Goal: Information Seeking & Learning: Learn about a topic

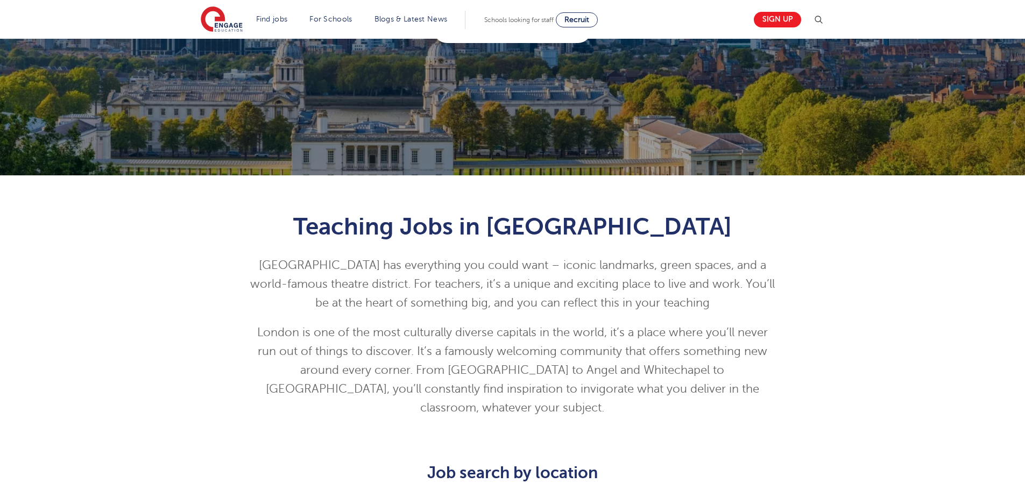
scroll to position [108, 0]
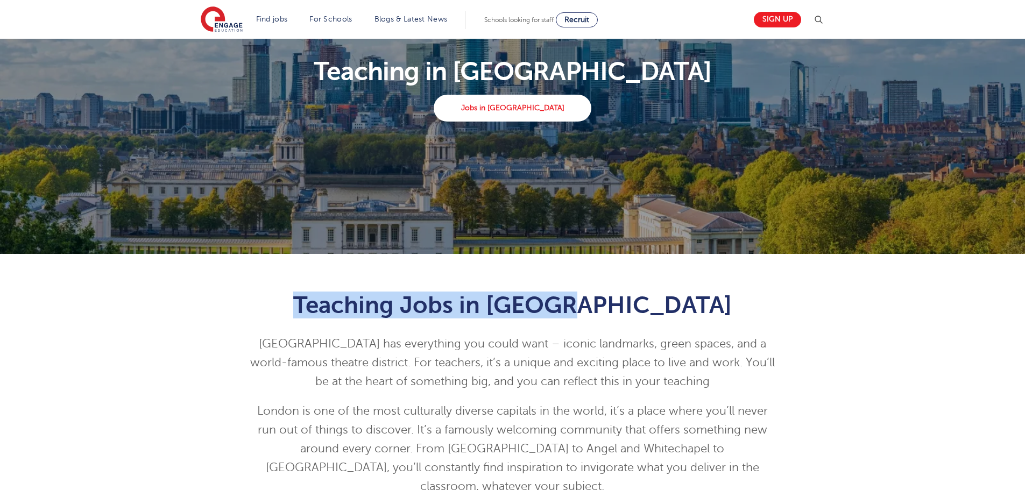
drag, startPoint x: 378, startPoint y: 296, endPoint x: 738, endPoint y: 287, distance: 360.6
click at [738, 287] on div "Teaching Jobs in London London has everything you could want – iconic landmarks…" at bounding box center [512, 390] width 544 height 231
copy span "Teaching Jobs in London"
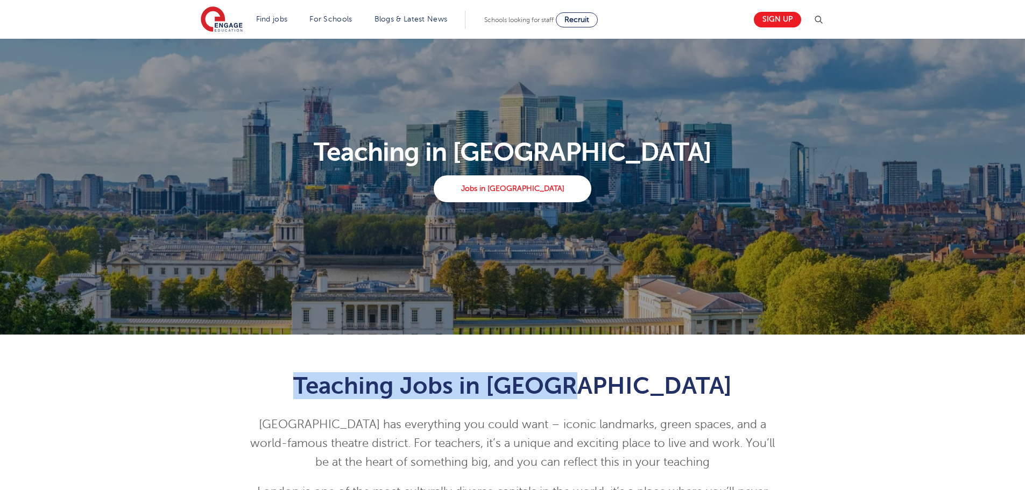
scroll to position [0, 0]
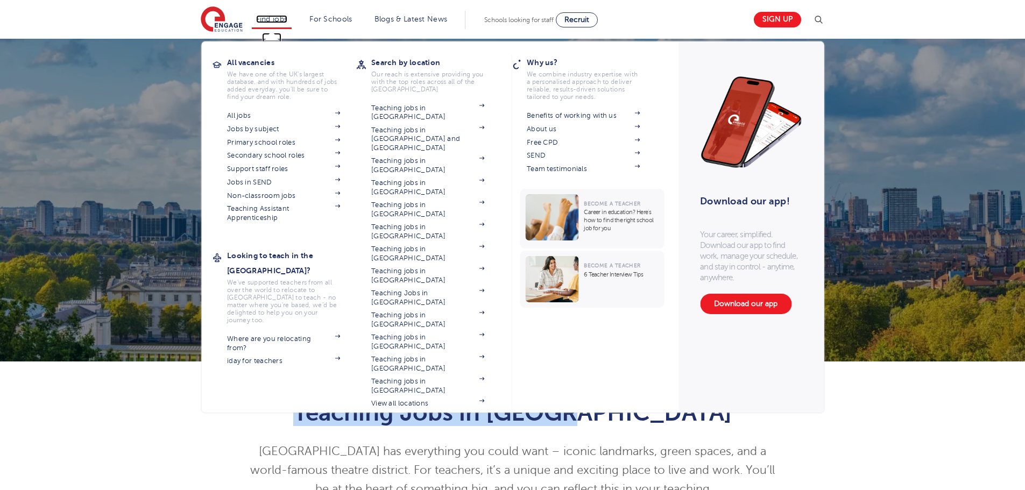
click at [270, 17] on link "Find jobs" at bounding box center [272, 19] width 32 height 8
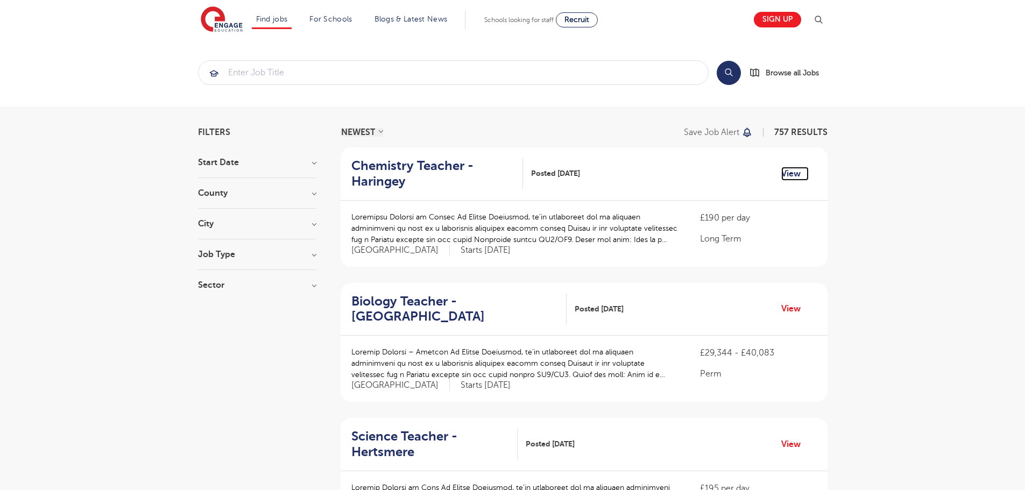
click at [795, 175] on link "View" at bounding box center [794, 174] width 27 height 14
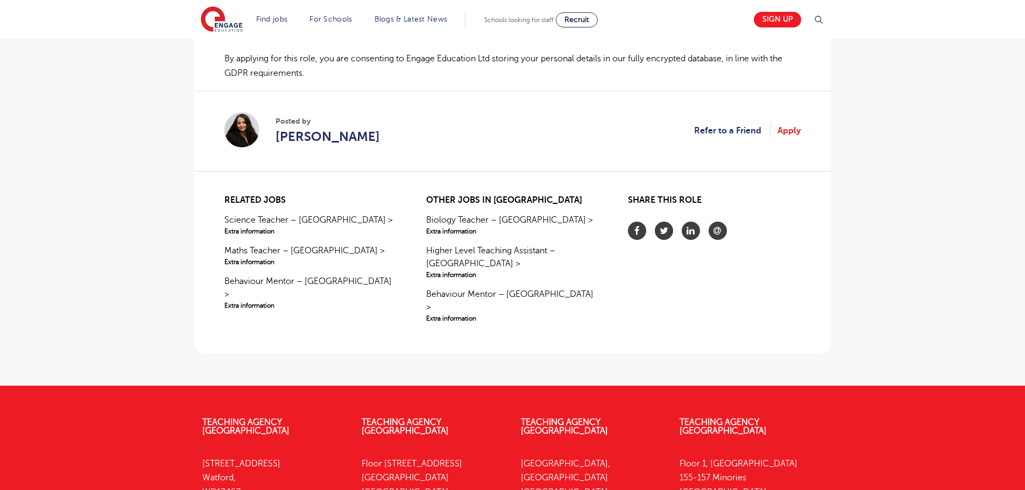
scroll to position [807, 0]
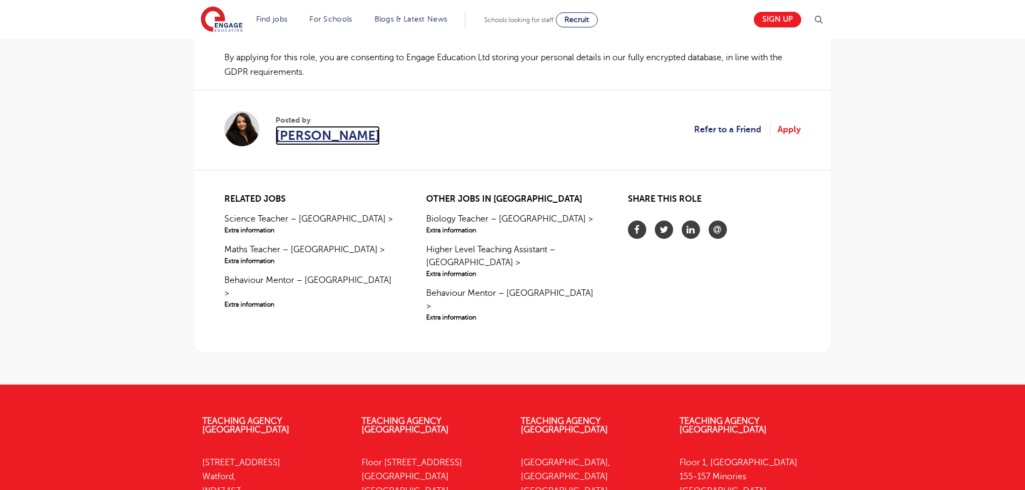
click at [324, 136] on span "Suela Stafa" at bounding box center [327, 135] width 104 height 19
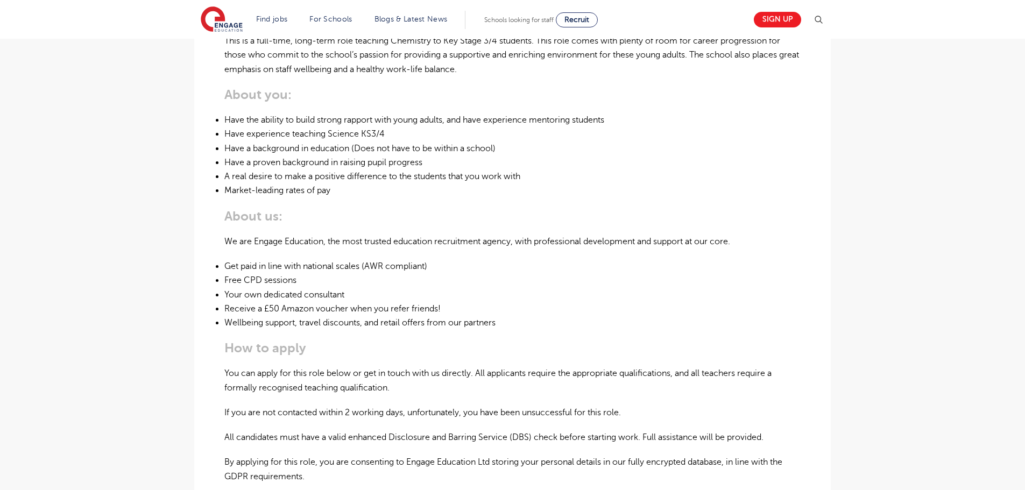
scroll to position [269, 0]
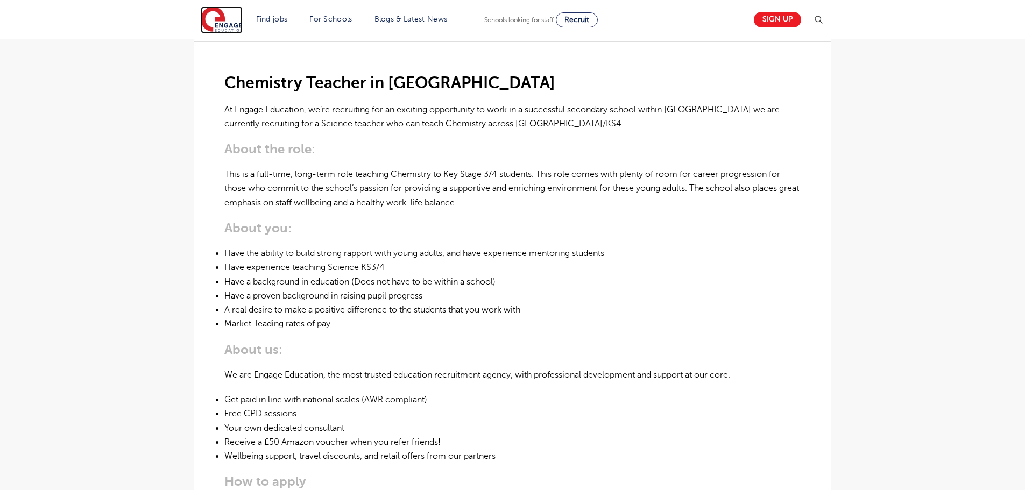
click at [232, 12] on img at bounding box center [222, 19] width 42 height 27
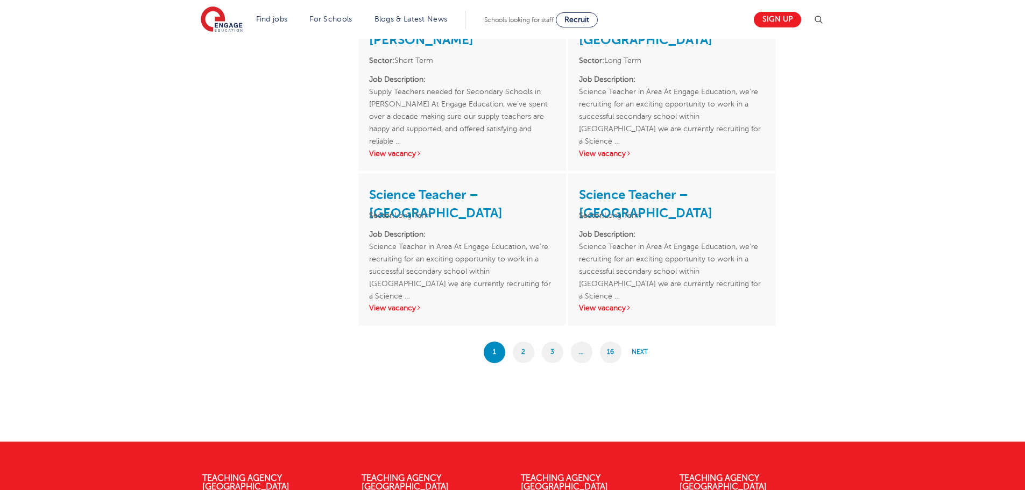
scroll to position [1883, 0]
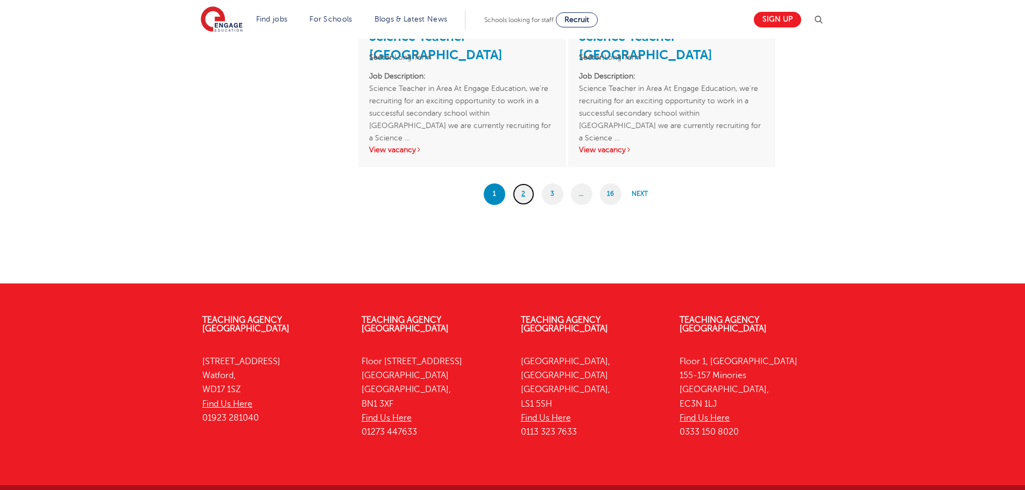
click at [521, 195] on link "2" at bounding box center [524, 194] width 22 height 22
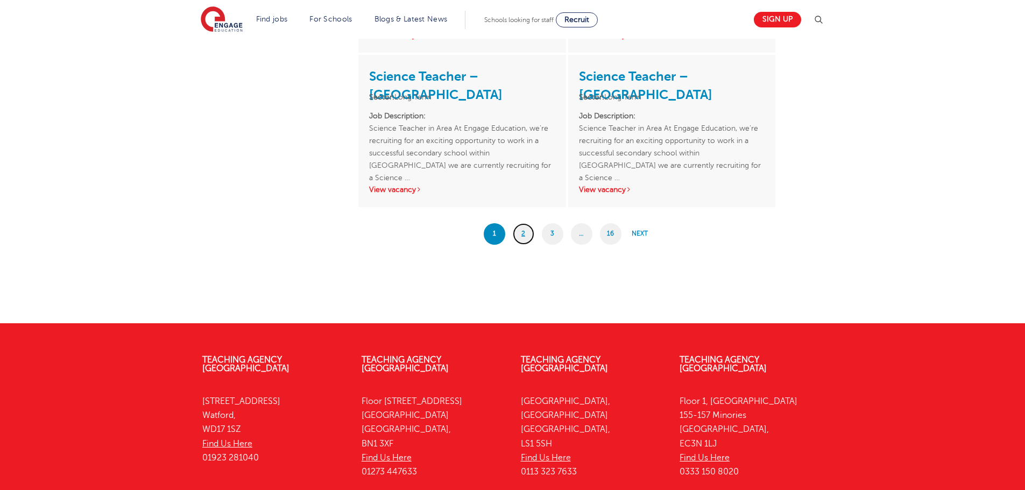
scroll to position [1668, 0]
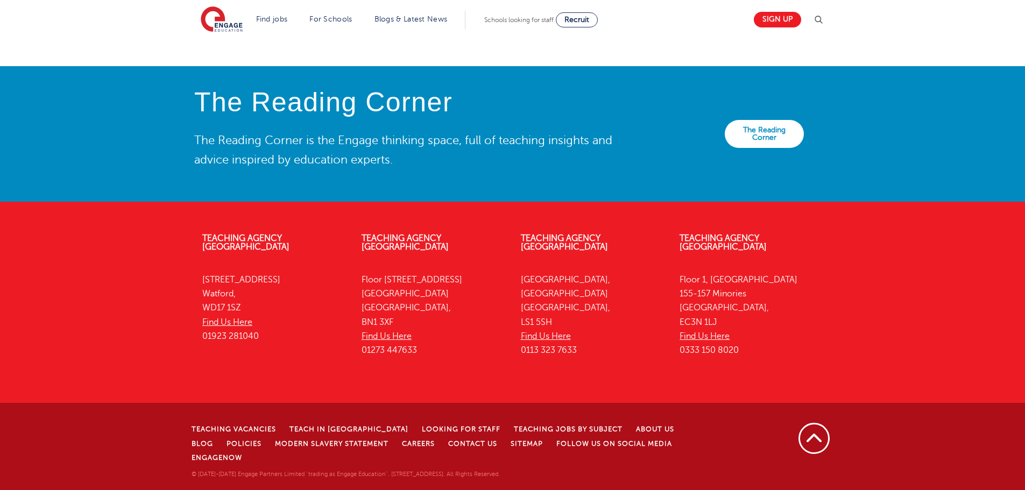
scroll to position [2358, 0]
